Goal: Task Accomplishment & Management: Manage account settings

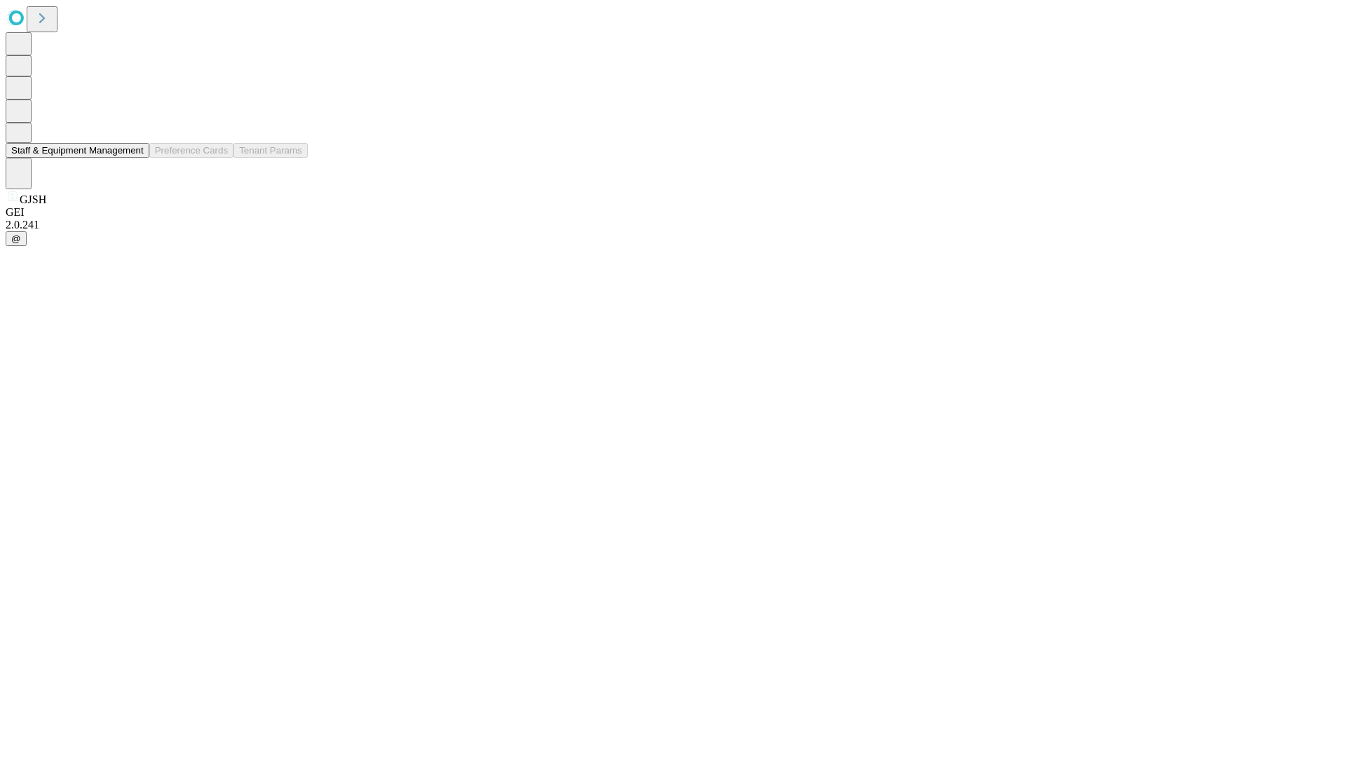
click at [134, 158] on button "Staff & Equipment Management" at bounding box center [78, 150] width 144 height 15
